Goal: Find specific page/section: Find specific page/section

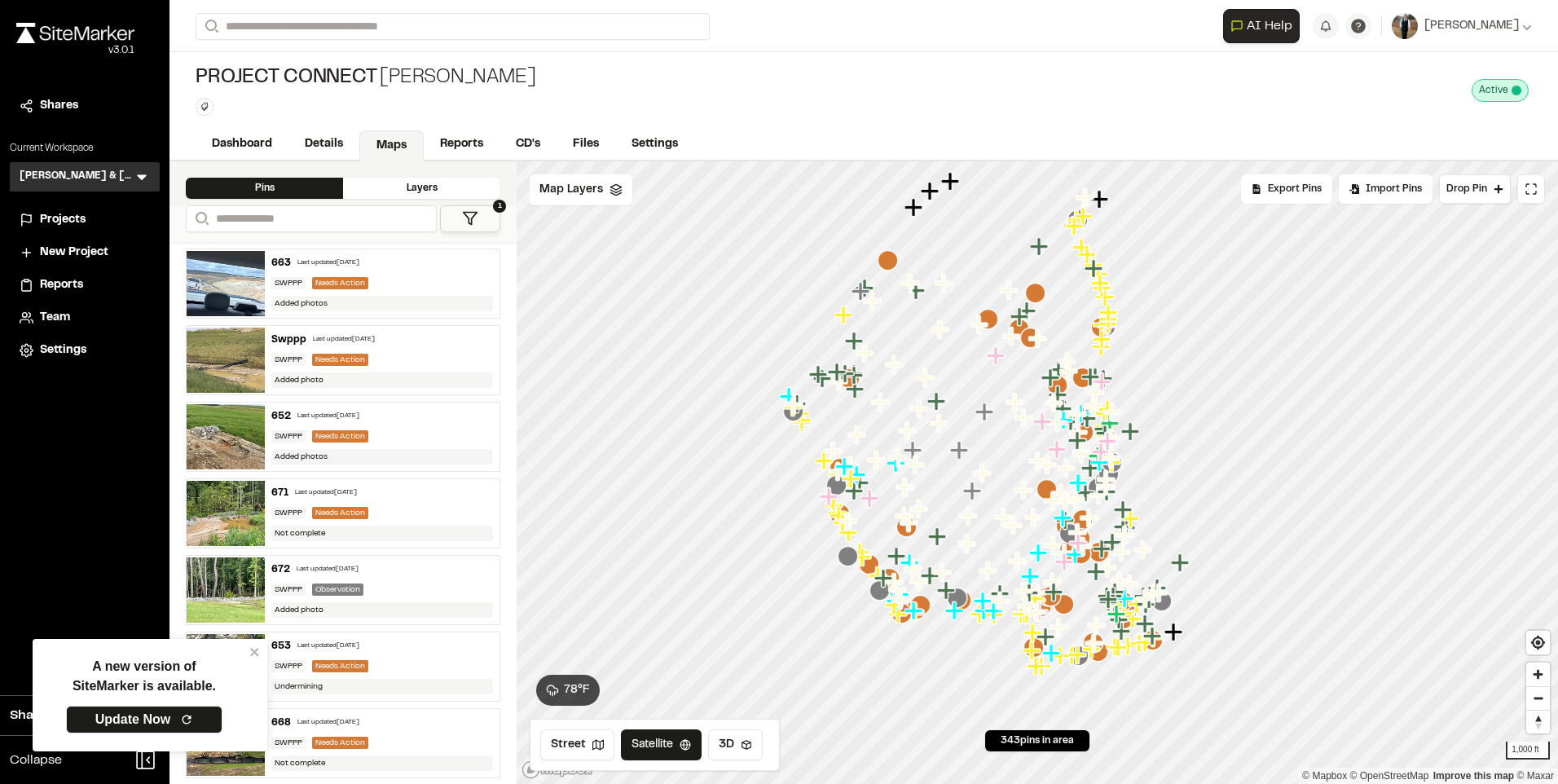
click at [991, 320] on icon "Map marker" at bounding box center [980, 325] width 21 height 21
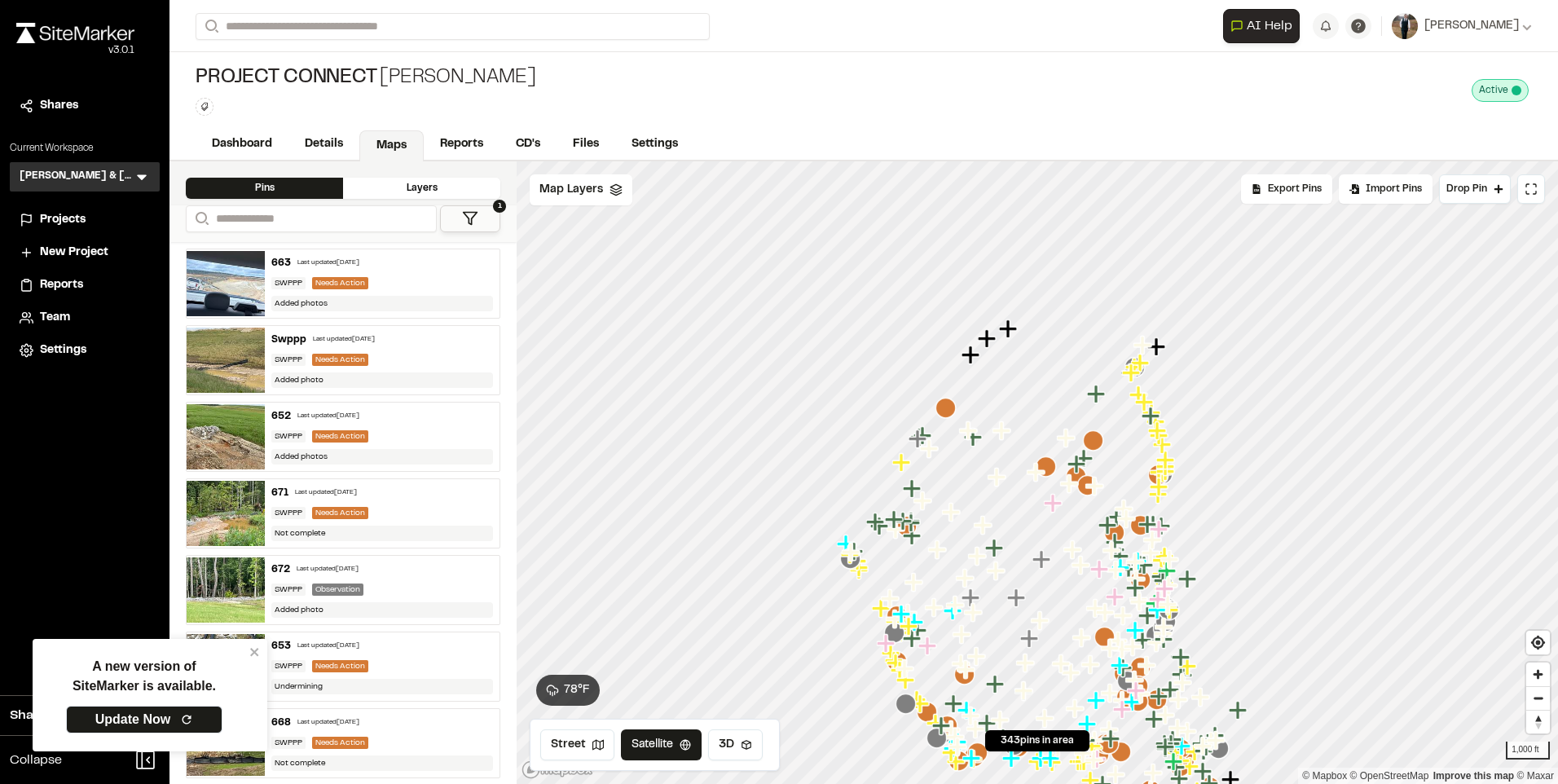
click at [1054, 466] on icon "Map marker" at bounding box center [1046, 466] width 20 height 20
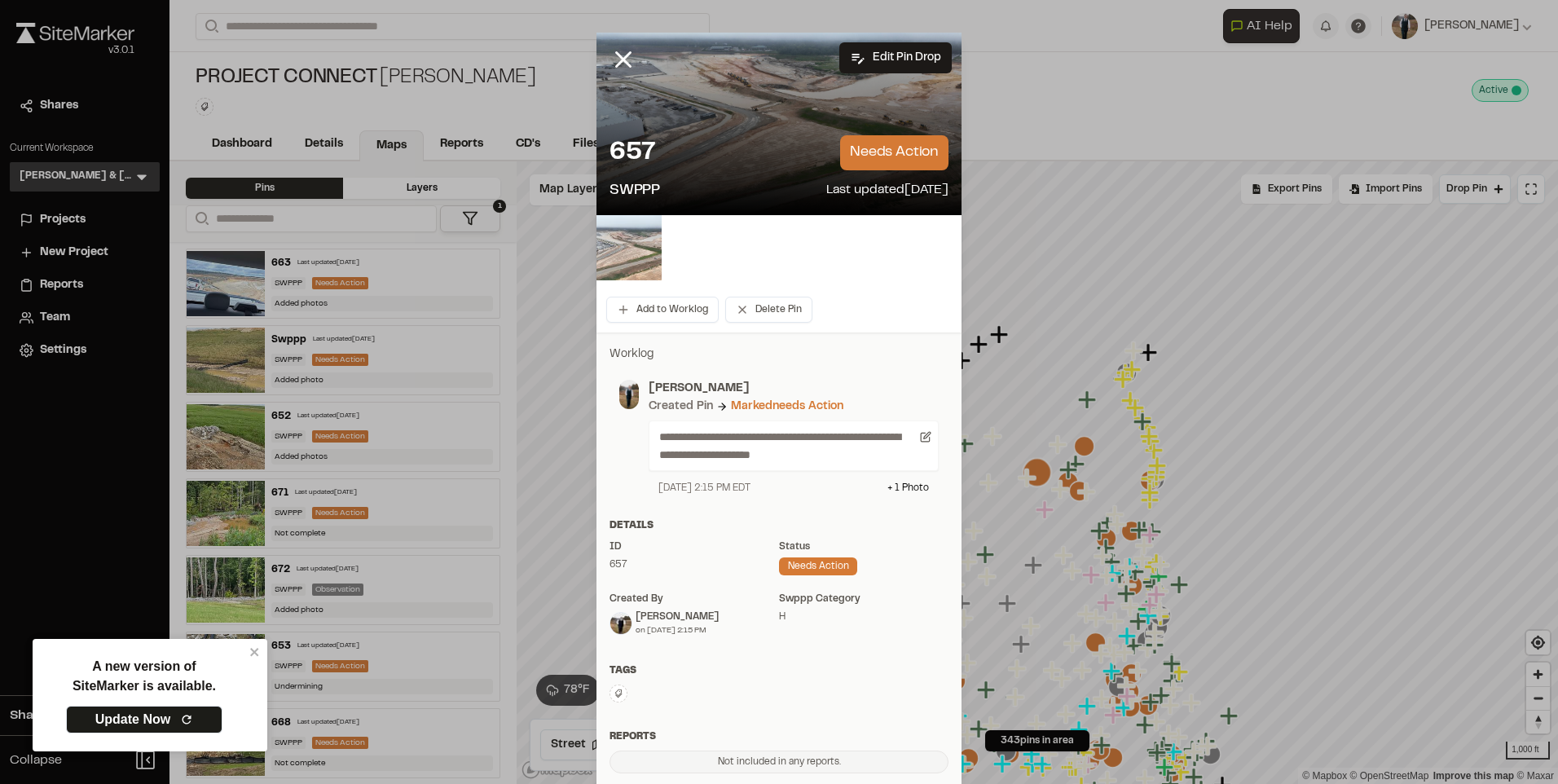
click at [629, 248] on img at bounding box center [629, 247] width 65 height 65
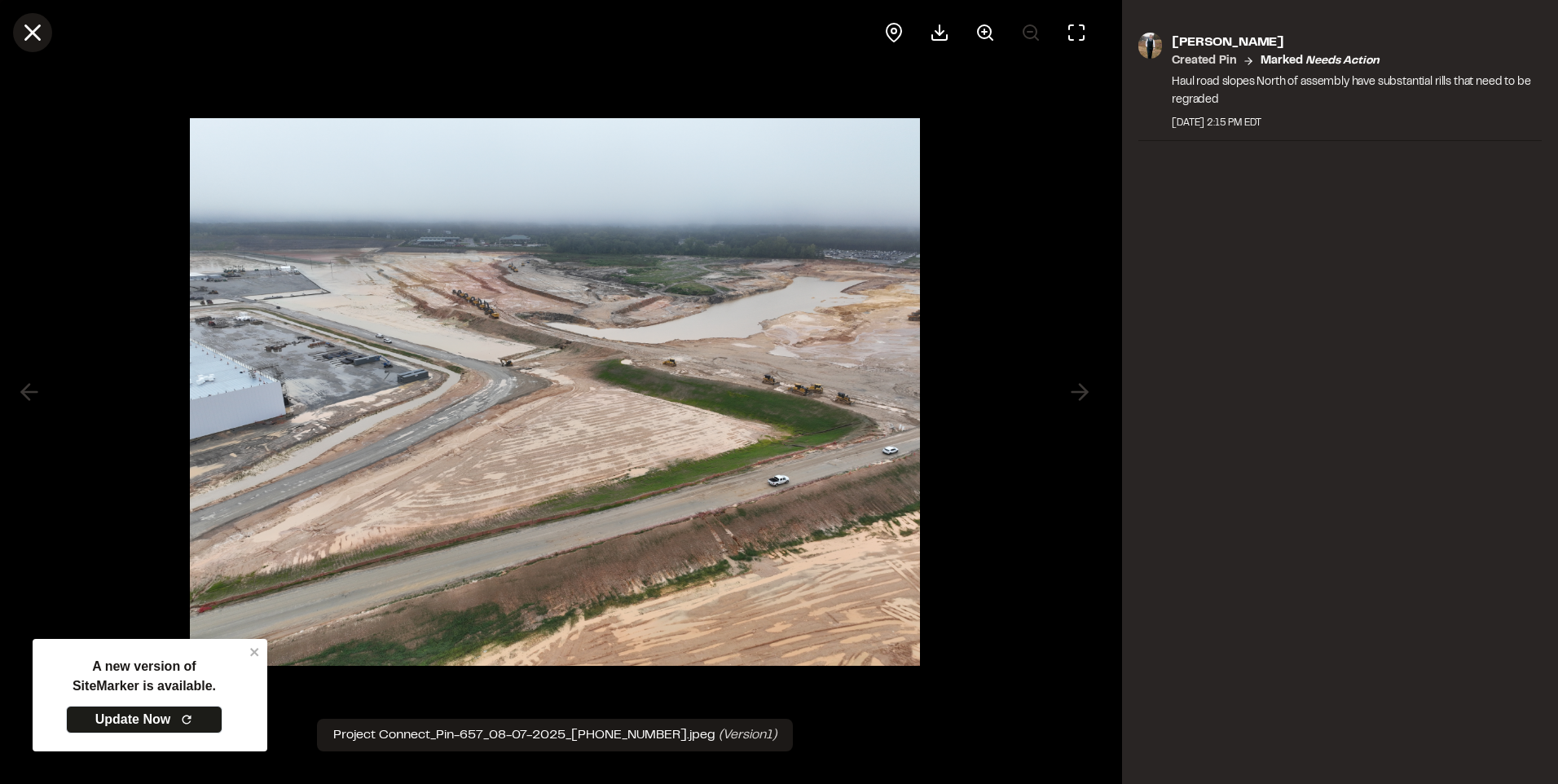
click at [17, 37] on button at bounding box center [32, 32] width 39 height 39
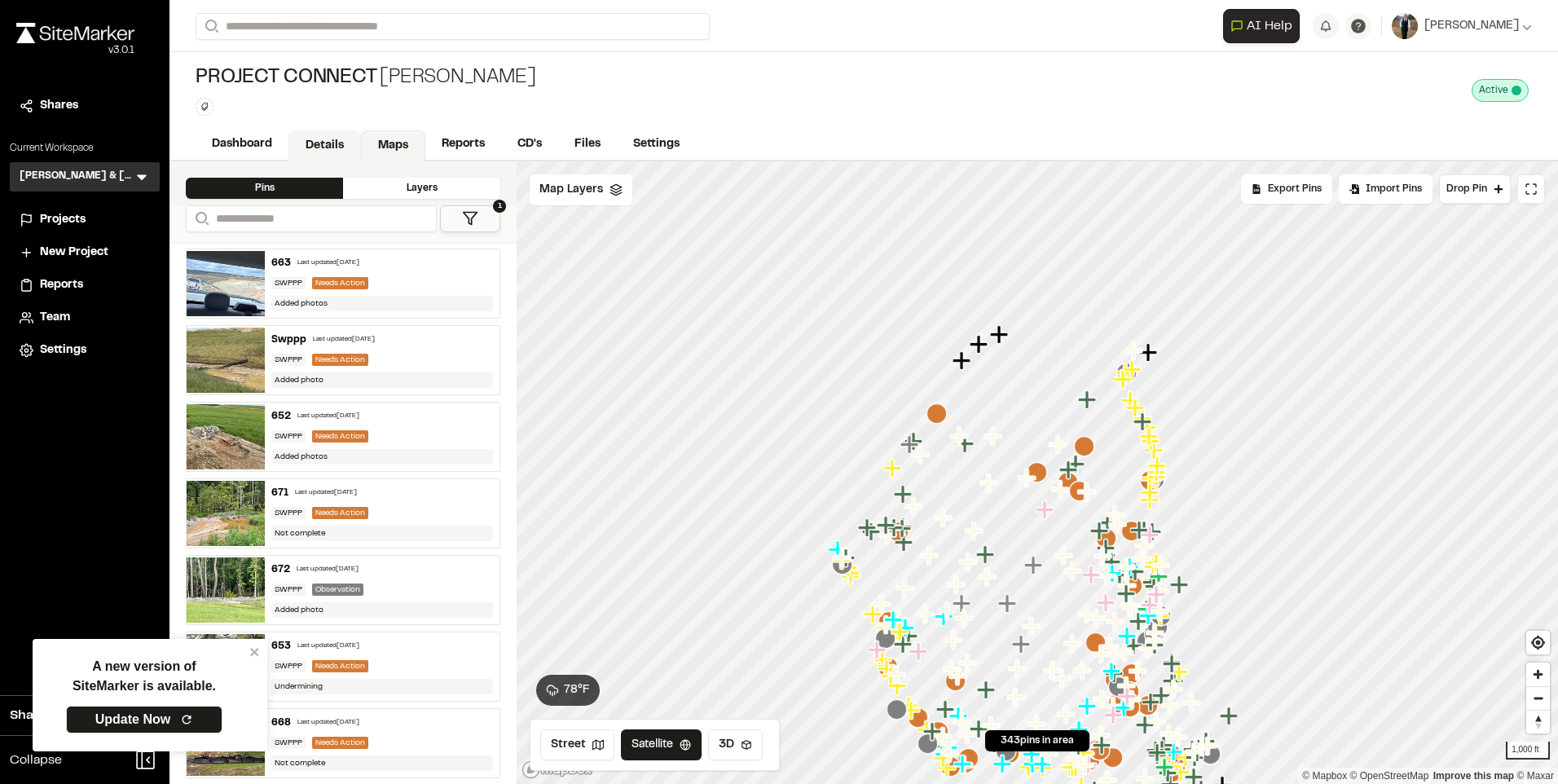
click at [307, 146] on link "Details" at bounding box center [324, 146] width 73 height 31
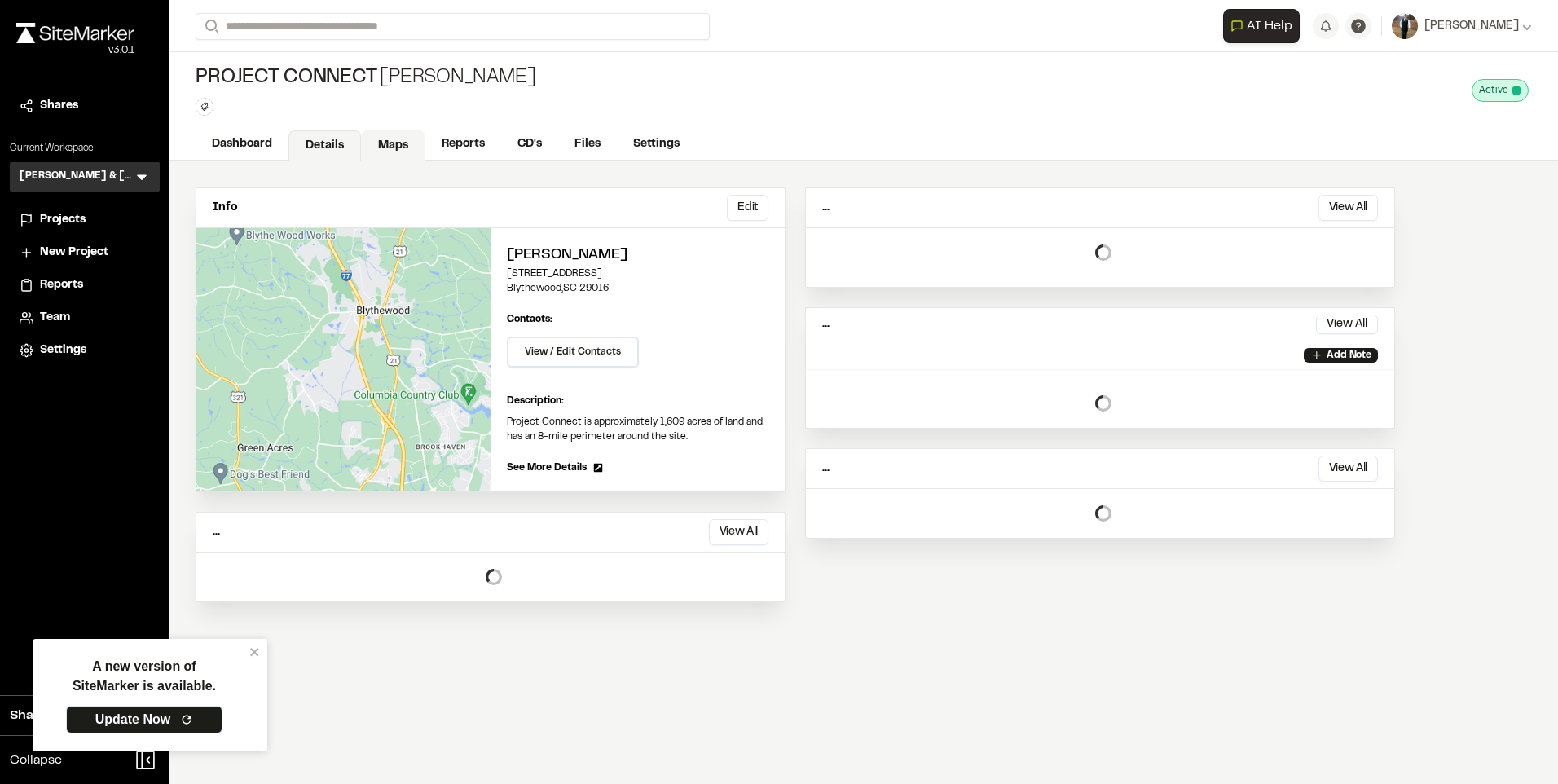
click at [387, 140] on link "Maps" at bounding box center [393, 146] width 64 height 31
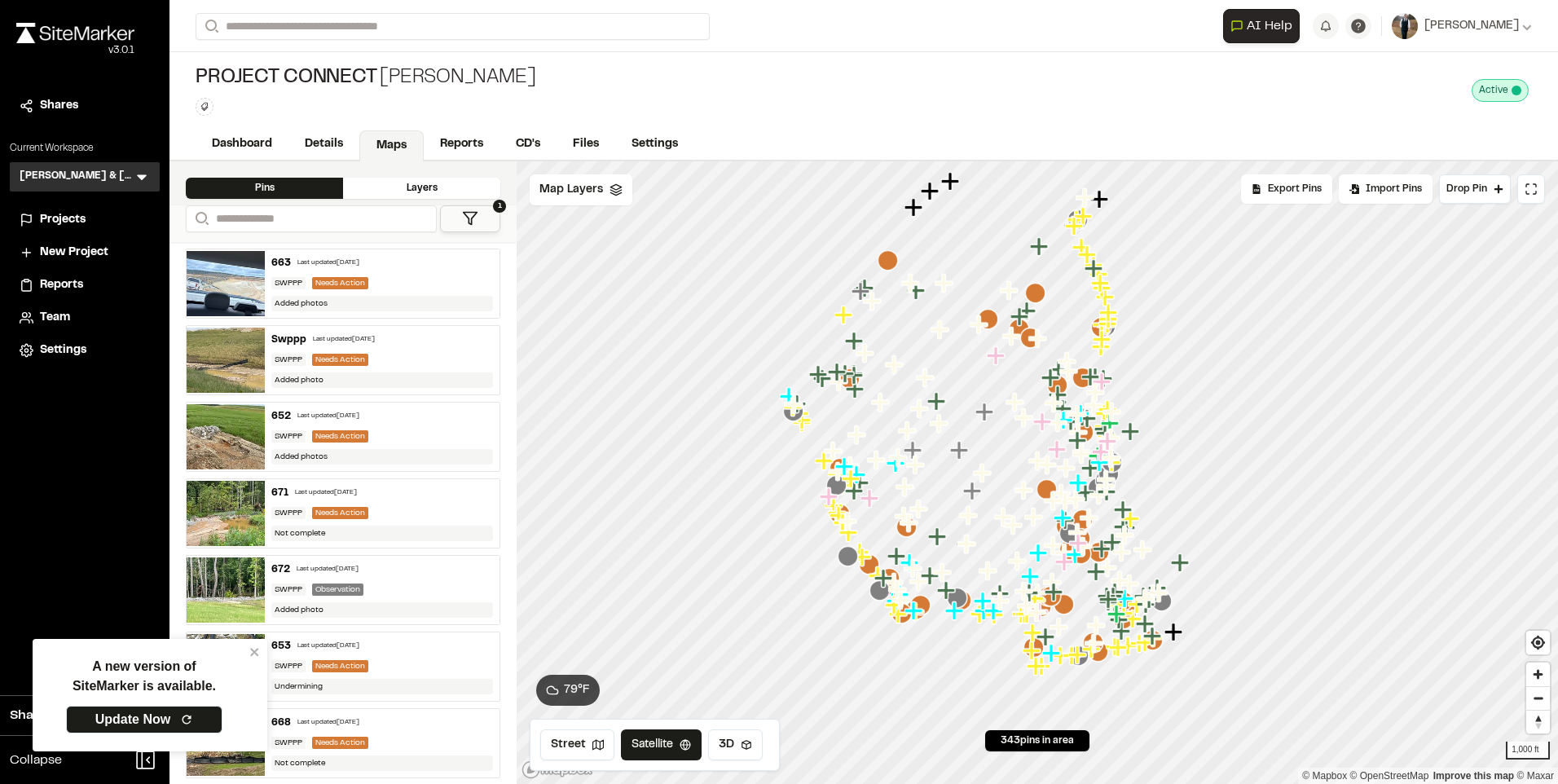
click at [338, 348] on div "Swppp Last updated [DATE] SWPPP Needs Action Added photo" at bounding box center [382, 360] width 235 height 69
